Goal: Find specific page/section: Find specific page/section

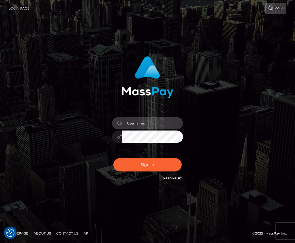
click at [131, 125] on input "text" at bounding box center [152, 123] width 61 height 12
type input "Lou Jacobée"
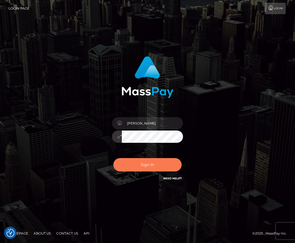
click at [135, 165] on button "Sign in" at bounding box center [147, 164] width 68 height 13
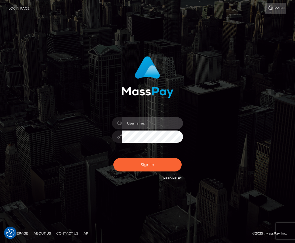
type input "Lou Jacobée"
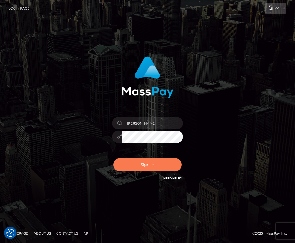
click at [147, 167] on button "Sign in" at bounding box center [147, 164] width 68 height 13
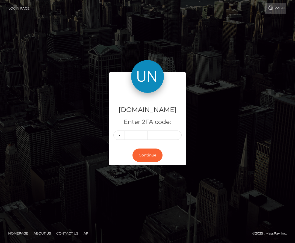
type input "1"
type input "8"
type input "9"
type input "8"
type input "4"
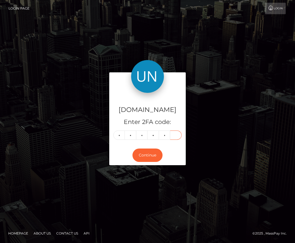
type input "5"
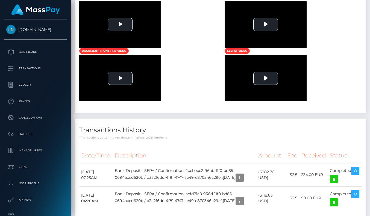
scroll to position [362, 0]
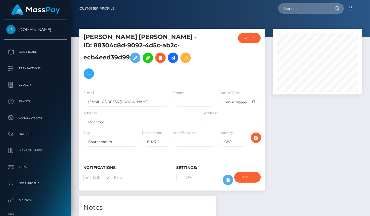
scroll to position [247, 0]
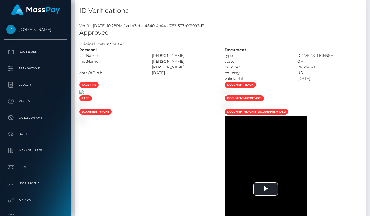
scroll to position [326, 0]
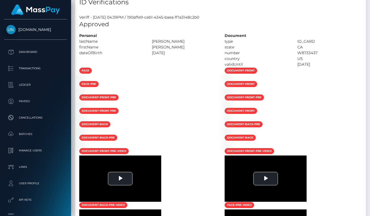
scroll to position [284, 0]
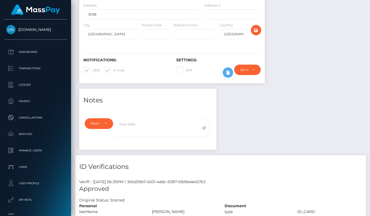
scroll to position [277, 0]
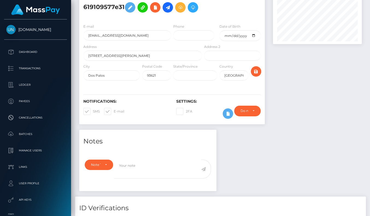
scroll to position [298, 0]
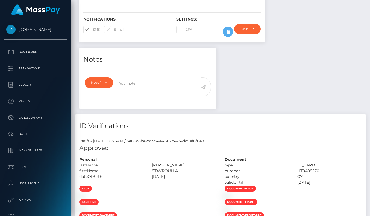
scroll to position [287, 0]
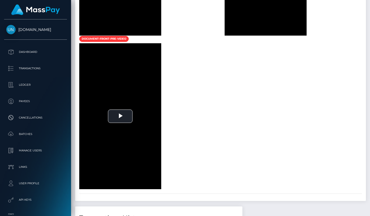
scroll to position [335, 0]
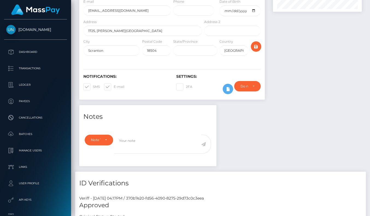
scroll to position [267, 0]
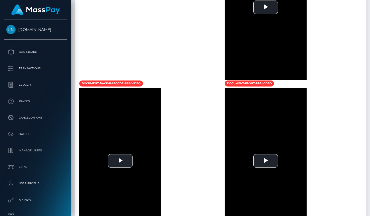
scroll to position [530, 0]
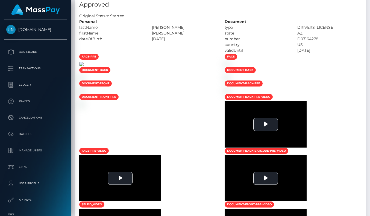
scroll to position [66, 89]
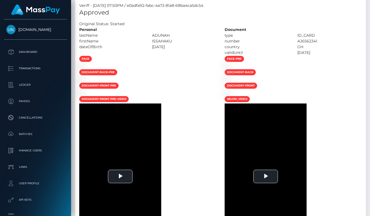
scroll to position [447, 0]
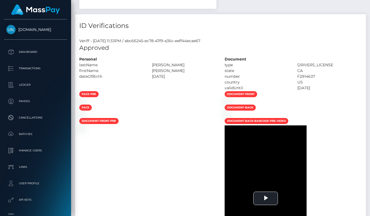
scroll to position [270, 0]
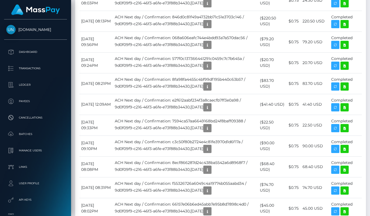
scroll to position [840, 0]
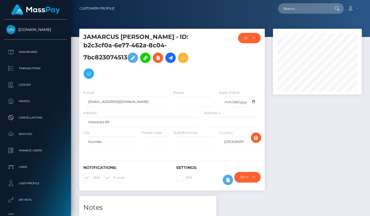
scroll to position [265, 0]
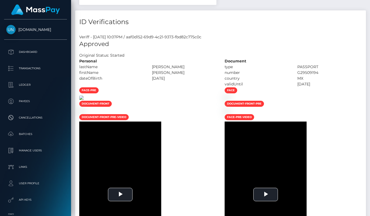
scroll to position [66, 89]
